Goal: Transaction & Acquisition: Purchase product/service

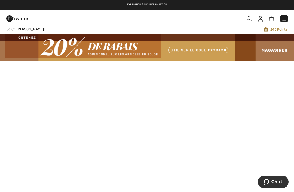
click at [285, 20] on img at bounding box center [284, 18] width 5 height 5
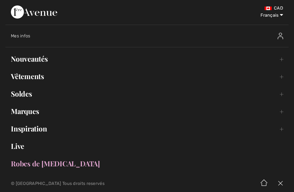
click at [27, 97] on link "Soldes Toggle submenu" at bounding box center [146, 94] width 283 height 12
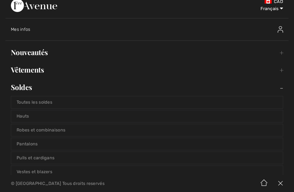
scroll to position [9, 0]
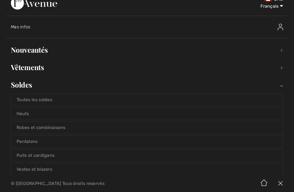
click at [28, 90] on link "Soldes Toggle submenu" at bounding box center [146, 85] width 283 height 12
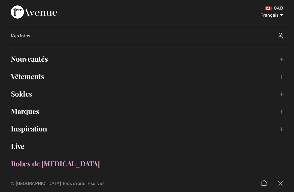
scroll to position [0, 0]
click at [113, 33] on div "Mes infos" at bounding box center [115, 35] width 208 height 5
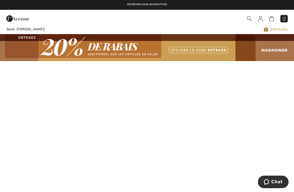
click at [249, 19] on img at bounding box center [249, 18] width 5 height 5
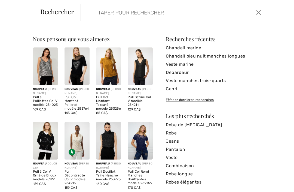
click at [137, 16] on input "search" at bounding box center [154, 12] width 121 height 16
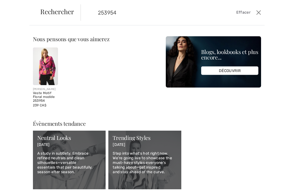
type input "253954"
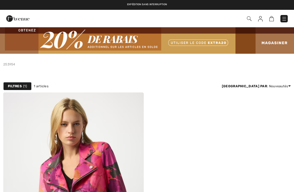
checkbox input "true"
click at [284, 20] on img at bounding box center [284, 18] width 5 height 5
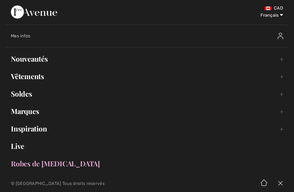
click at [31, 95] on link "Soldes Toggle submenu" at bounding box center [146, 94] width 283 height 12
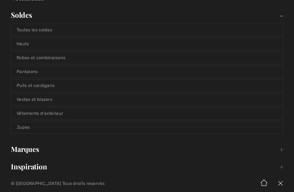
scroll to position [80, 0]
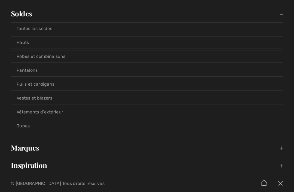
click at [52, 83] on link "Pulls et cardigans" at bounding box center [147, 84] width 272 height 12
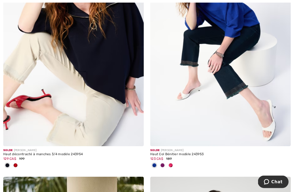
scroll to position [872, 0]
click at [0, 93] on div "Solde [PERSON_NAME] Haut décontracté à manches 3/4 modèle 243954 129 CA$ 199" at bounding box center [73, 55] width 147 height 241
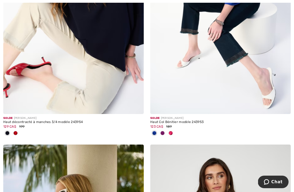
scroll to position [904, 0]
